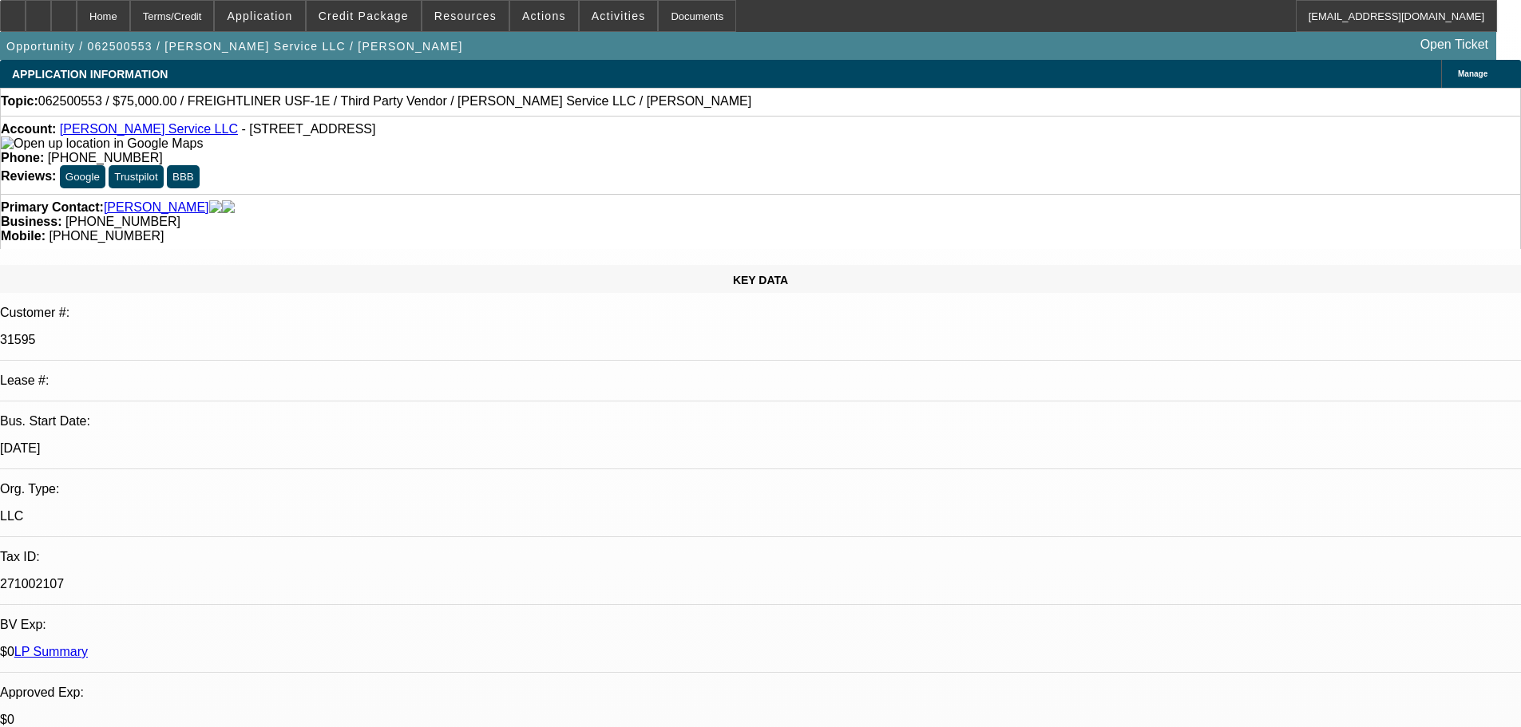
select select "0"
select select "3"
select select "0"
select select "6"
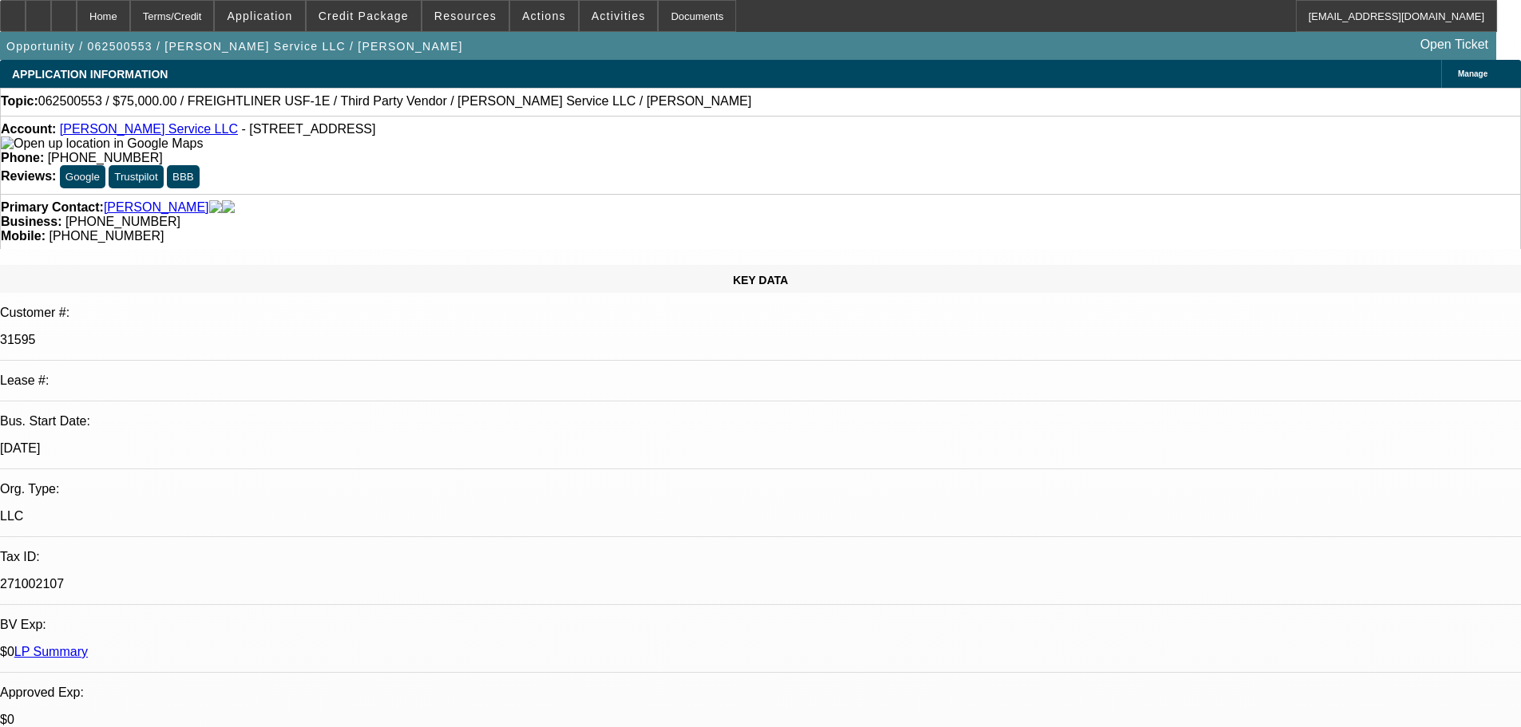
select select "0"
select select "3"
select select "0"
select select "6"
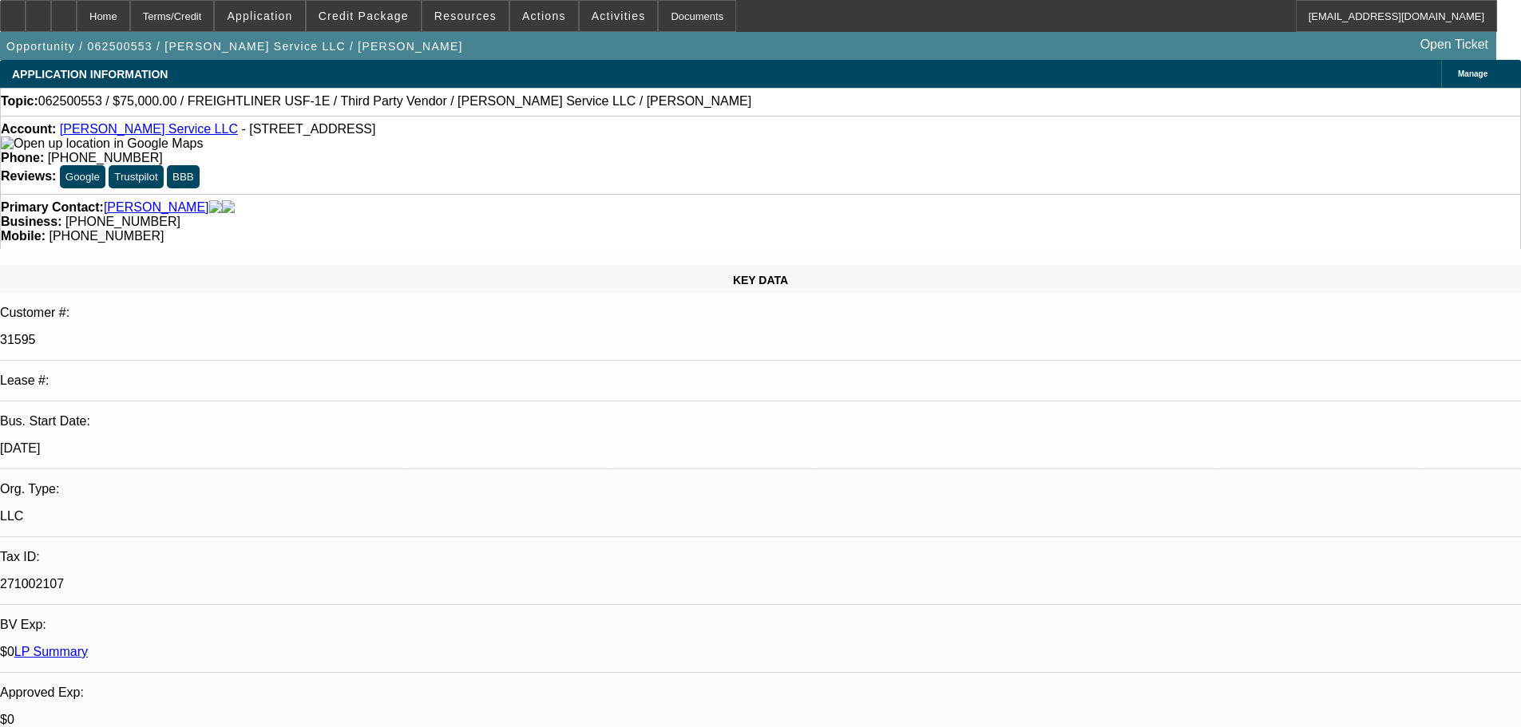
select select "0"
select select "3"
select select "0"
select select "6"
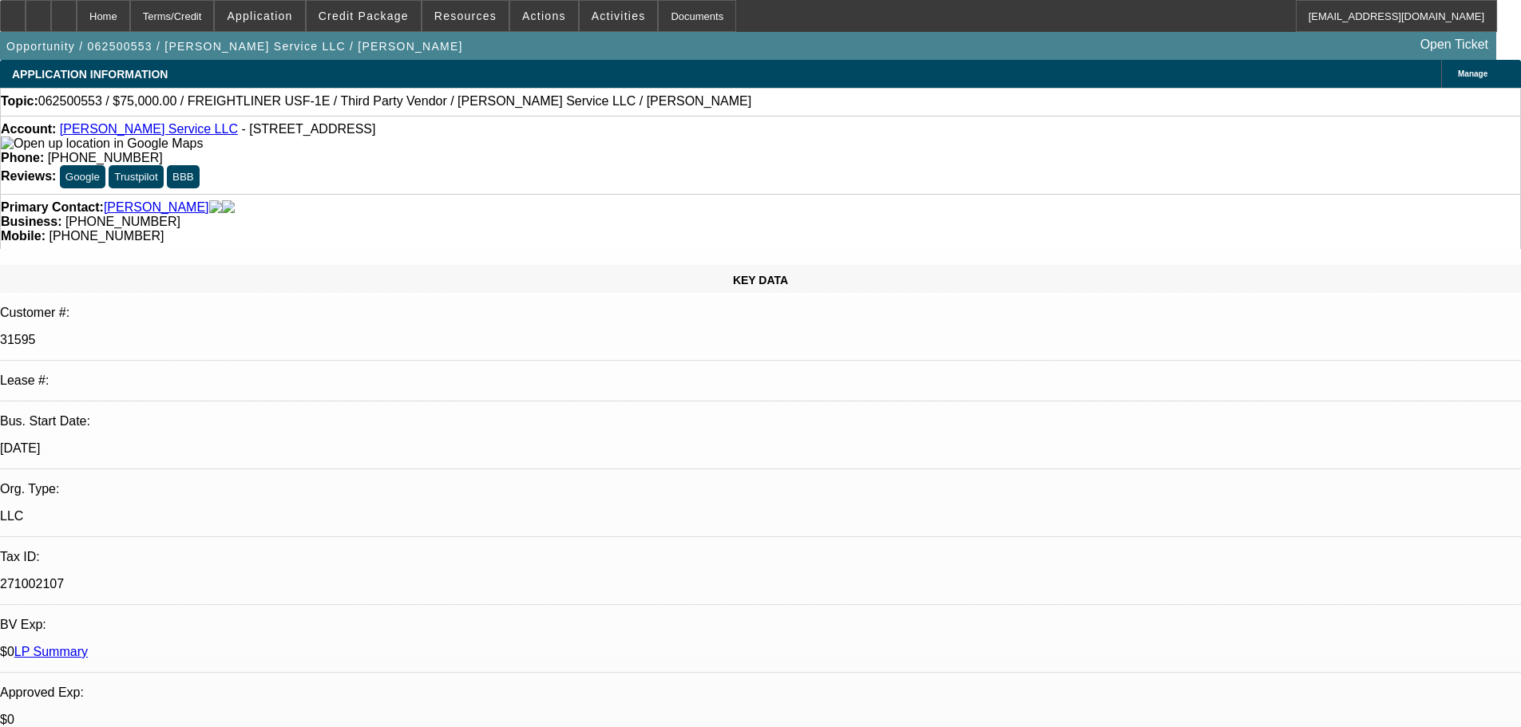
select select "0"
select select "3"
select select "0"
select select "6"
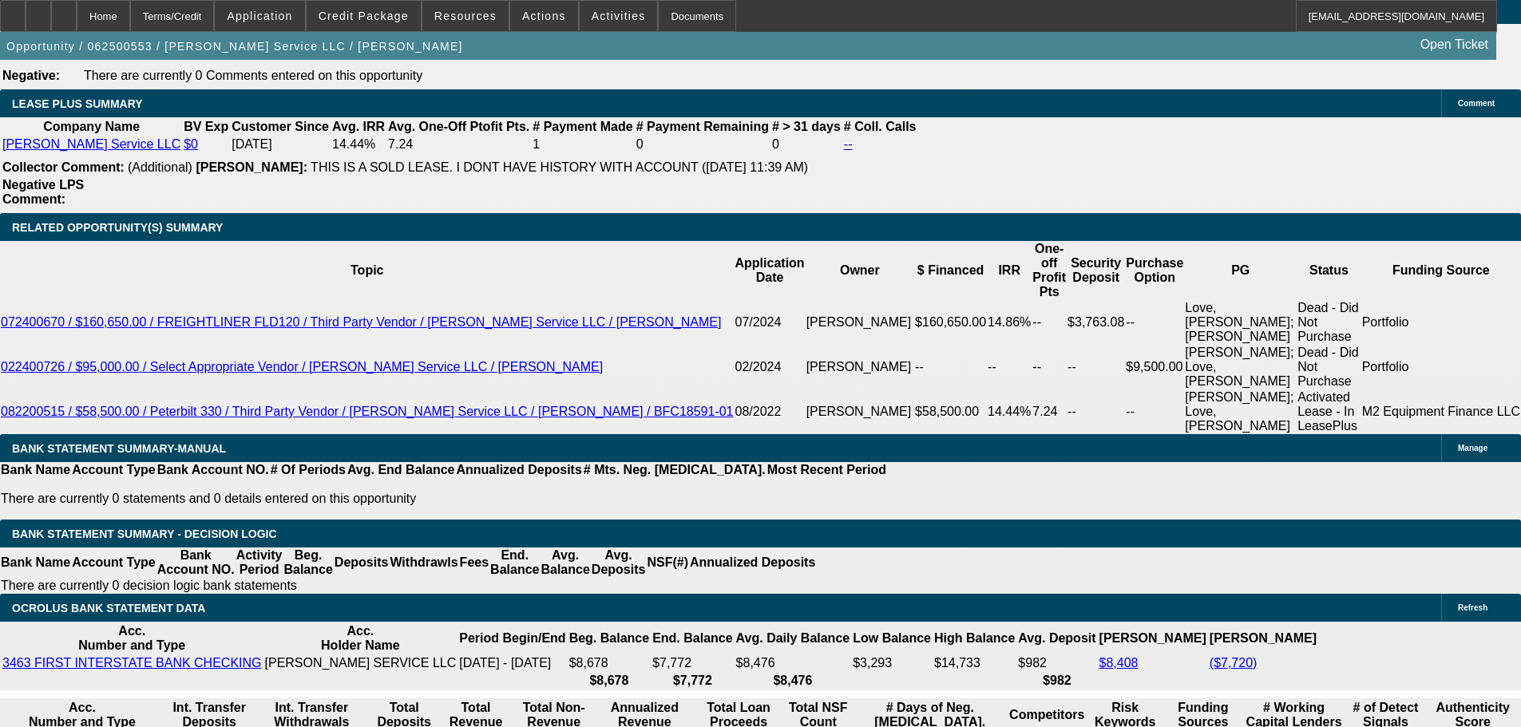
scroll to position [319, 0]
